Goal: Task Accomplishment & Management: Manage account settings

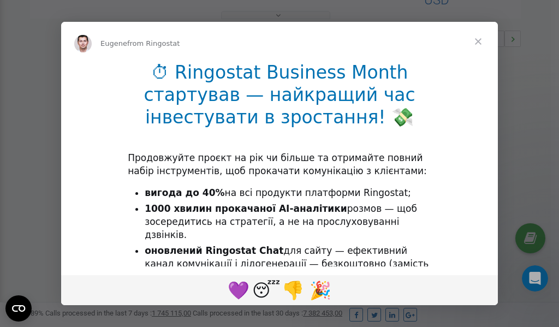
click at [479, 40] on span "Close" at bounding box center [477, 41] width 39 height 39
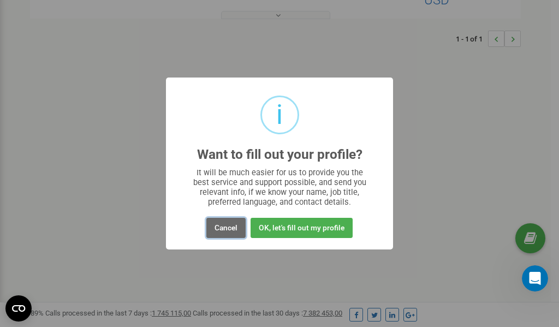
click at [228, 225] on button "Cancel" at bounding box center [225, 228] width 39 height 20
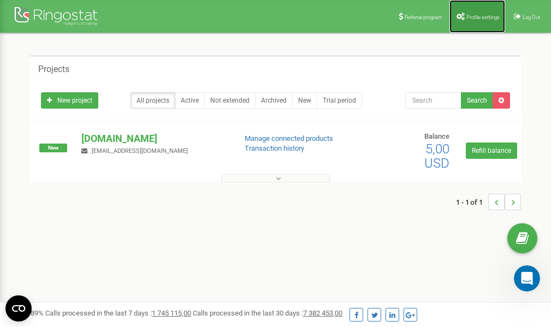
click at [476, 17] on span "Profile settings" at bounding box center [482, 17] width 33 height 6
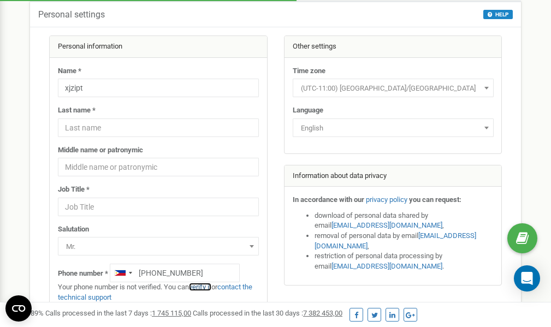
click at [205, 287] on link "verify it" at bounding box center [200, 287] width 22 height 8
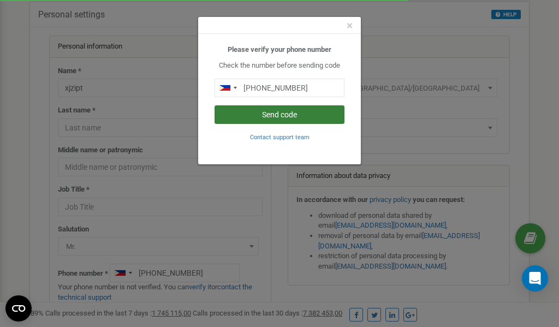
click at [266, 115] on button "Send code" at bounding box center [279, 114] width 130 height 19
